Goal: Navigation & Orientation: Find specific page/section

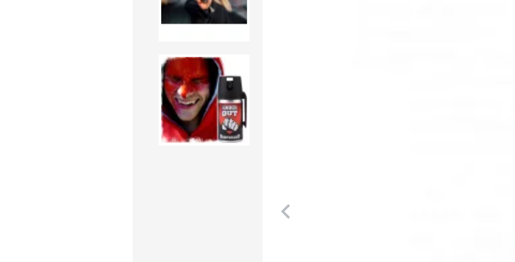
scroll to position [80, 0]
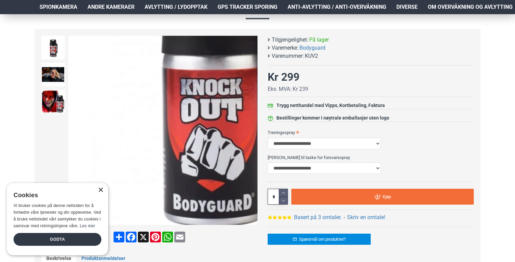
click at [101, 191] on div "×" at bounding box center [100, 190] width 5 height 5
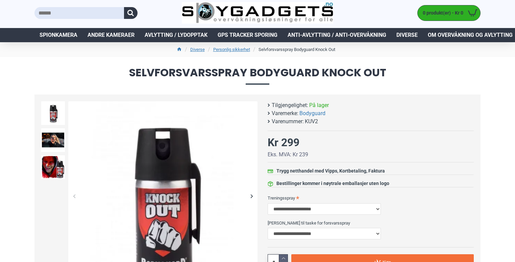
scroll to position [0, 0]
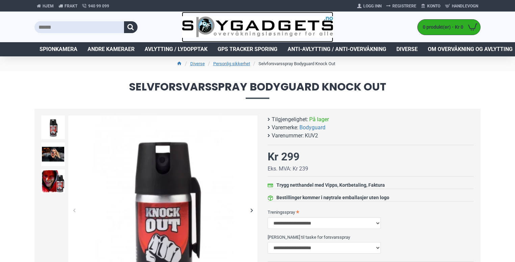
click at [239, 23] on img at bounding box center [258, 27] width 152 height 22
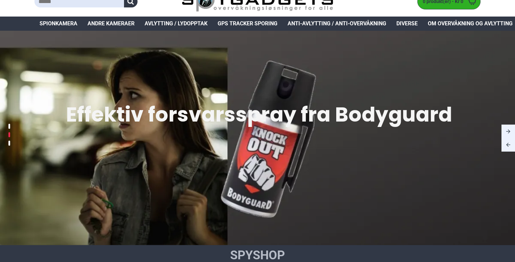
scroll to position [26, 0]
click at [505, 131] on div at bounding box center [509, 132] width 14 height 14
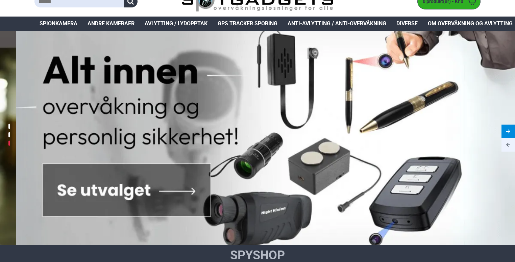
click at [505, 131] on div at bounding box center [509, 132] width 14 height 14
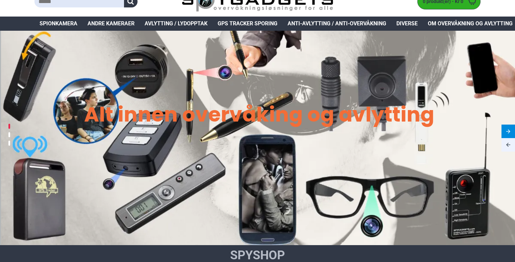
click at [505, 131] on div at bounding box center [509, 132] width 14 height 14
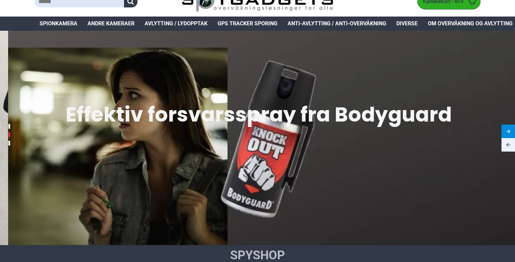
click at [505, 131] on div at bounding box center [509, 132] width 14 height 14
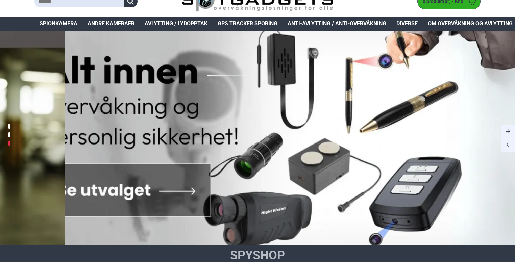
scroll to position [0, 0]
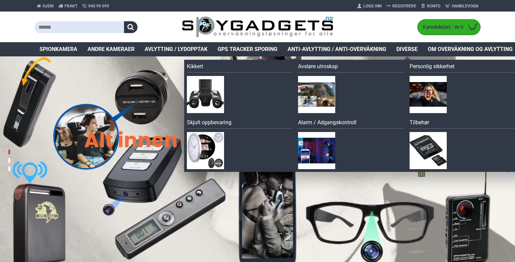
click at [410, 50] on span "Diverse" at bounding box center [407, 49] width 21 height 8
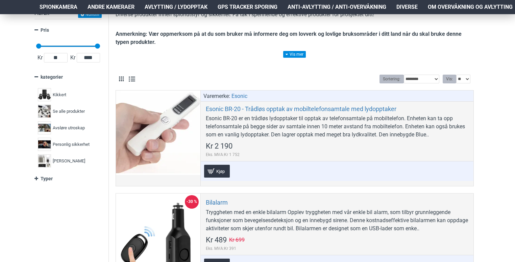
scroll to position [106, 0]
click at [56, 142] on span "Personlig sikkerhet" at bounding box center [71, 144] width 37 height 7
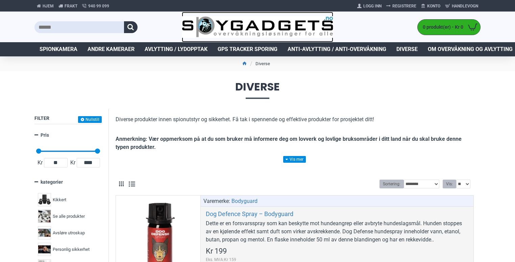
click at [225, 28] on img at bounding box center [258, 27] width 152 height 22
